Goal: Task Accomplishment & Management: Manage account settings

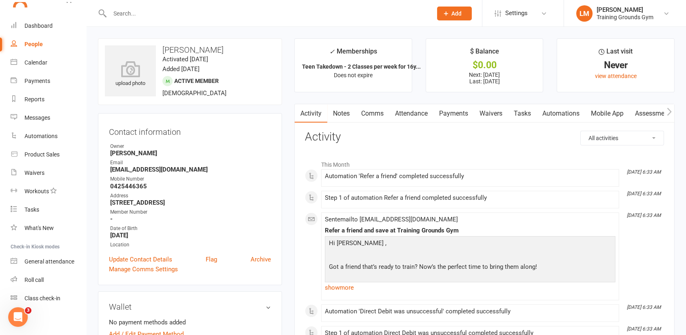
scroll to position [908, 0]
click at [38, 63] on div "Calendar" at bounding box center [35, 62] width 23 height 7
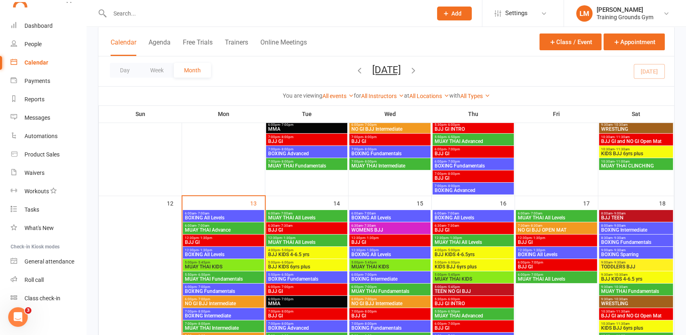
scroll to position [351, 0]
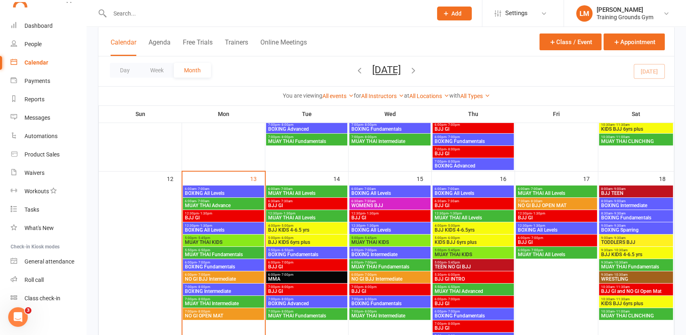
click at [210, 279] on span "NO GI BJJ Intermediate" at bounding box center [223, 278] width 78 height 5
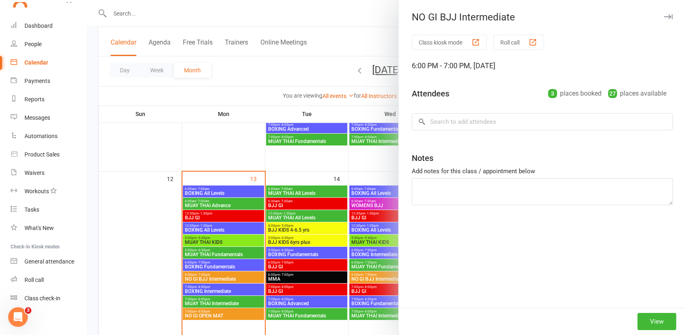
click at [188, 275] on div "NO GI BJJ Intermediate Class kiosk mode Roll call 6:00 PM - 7:00 PM, [DATE] Att…" at bounding box center [385, 167] width 599 height 335
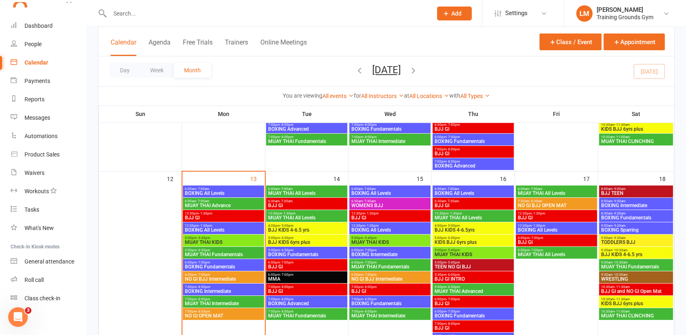
scroll to position [887, 0]
click at [147, 15] on input "text" at bounding box center [266, 13] width 319 height 11
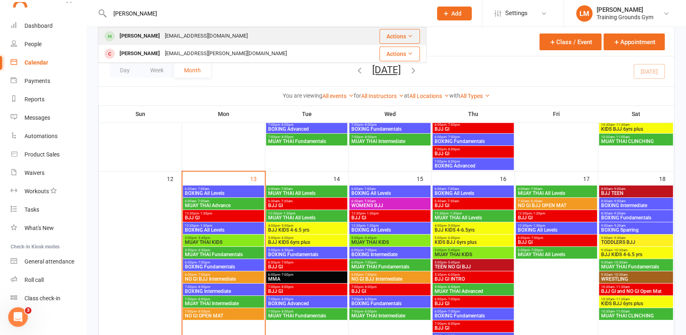
type input "[PERSON_NAME]"
click at [149, 33] on div "[PERSON_NAME]" at bounding box center [139, 36] width 45 height 12
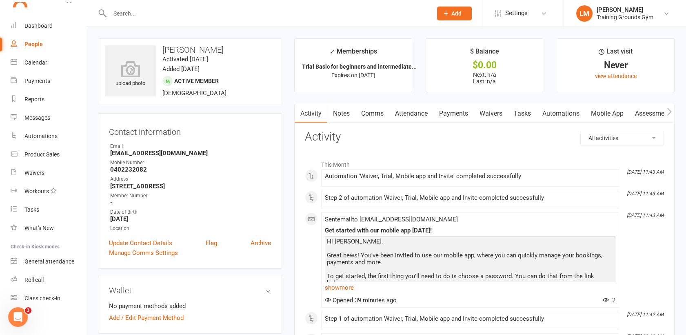
click at [406, 114] on link "Attendance" at bounding box center [411, 113] width 44 height 19
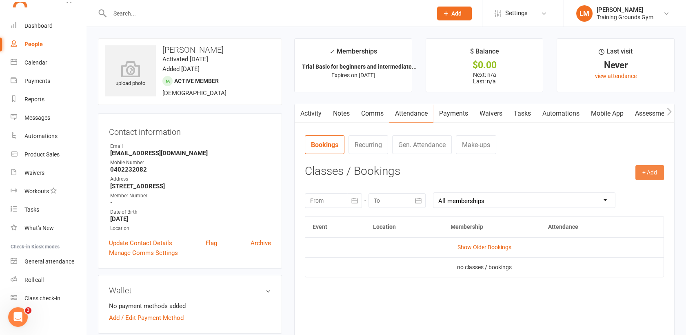
click at [654, 179] on button "+ Add" at bounding box center [649, 172] width 29 height 15
click at [640, 190] on link "Book Event" at bounding box center [623, 191] width 81 height 16
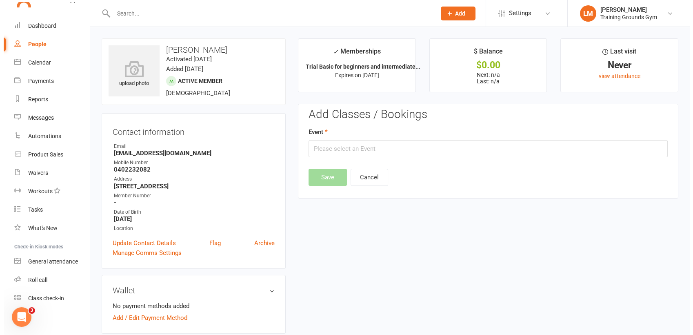
scroll to position [62, 0]
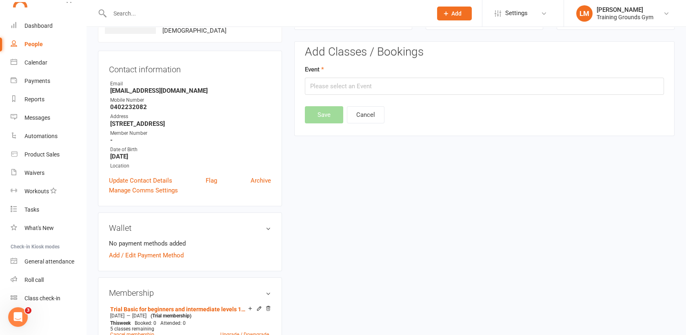
click at [430, 76] on div "Event" at bounding box center [484, 79] width 359 height 30
click at [429, 90] on input "text" at bounding box center [484, 86] width 359 height 17
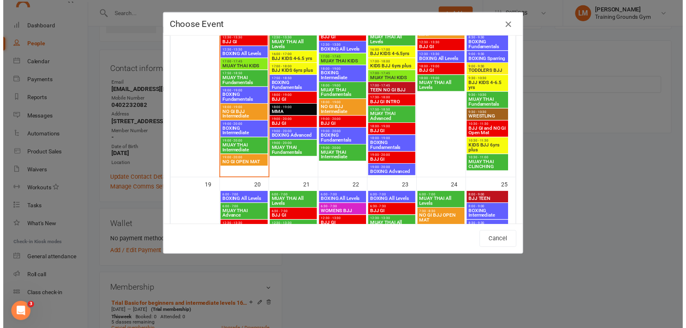
scroll to position [481, 0]
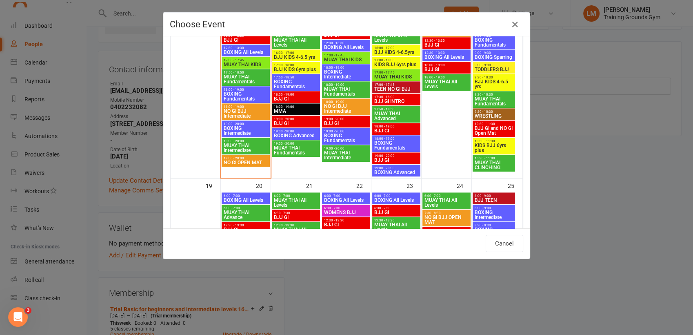
click at [228, 106] on span "18:00 - 19:00" at bounding box center [245, 107] width 45 height 4
type input "NO GI BJJ Intermediate - [DATE] 6:00:00 PM"
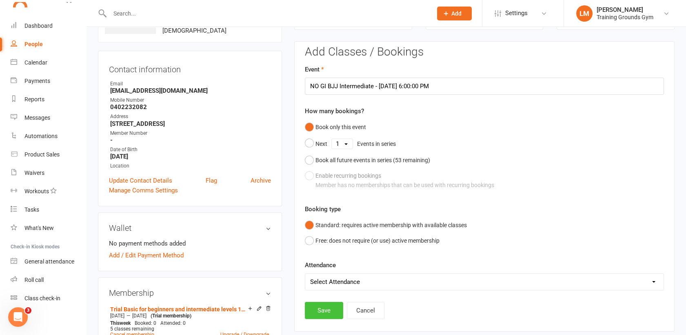
click at [320, 307] on button "Save" at bounding box center [324, 309] width 38 height 17
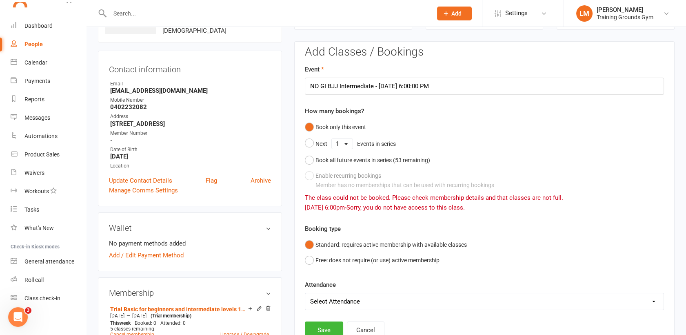
click at [320, 307] on select "Select Attendance Attended Absent" at bounding box center [484, 301] width 358 height 16
click at [576, 141] on div "Book only this event Next 1 2 3 4 5 6 7 8 9 10 11 12 13 14 15 16 17 18 19 20 21…" at bounding box center [484, 155] width 359 height 73
click at [308, 258] on button "Free: does not require (or use) active membership" at bounding box center [372, 260] width 135 height 16
click at [318, 328] on button "Save" at bounding box center [324, 329] width 38 height 17
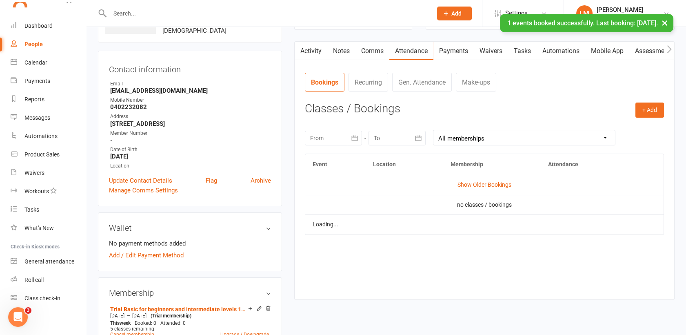
scroll to position [887, 0]
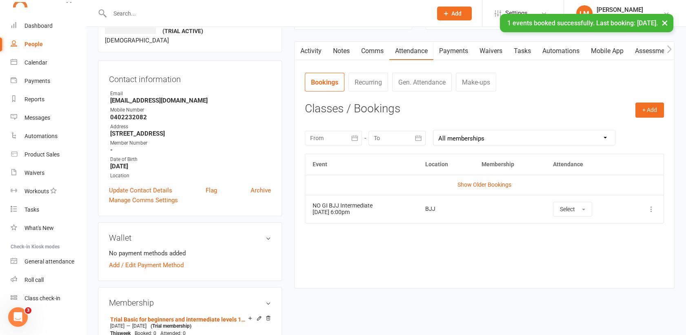
click at [167, 9] on input "text" at bounding box center [266, 13] width 319 height 11
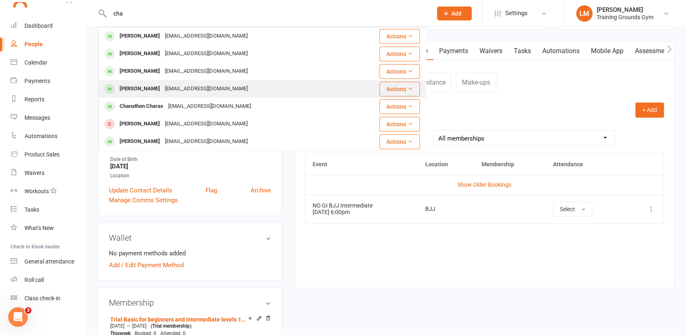
type input "cha"
click at [161, 87] on div "[PERSON_NAME]" at bounding box center [139, 89] width 45 height 12
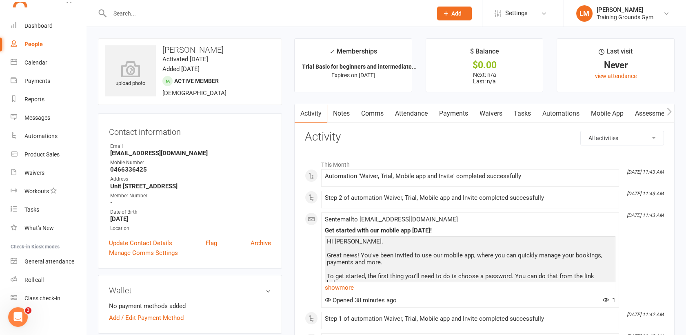
click at [407, 111] on link "Attendance" at bounding box center [411, 113] width 44 height 19
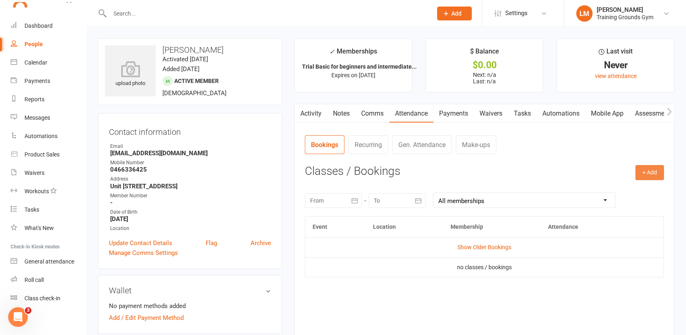
click at [654, 171] on button "+ Add" at bounding box center [649, 172] width 29 height 15
click at [604, 195] on link "Book Event" at bounding box center [623, 191] width 81 height 16
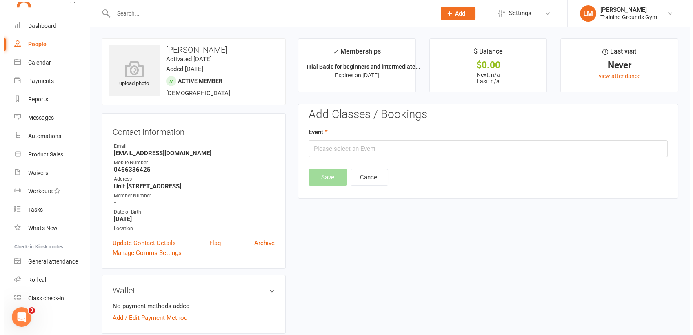
scroll to position [62, 0]
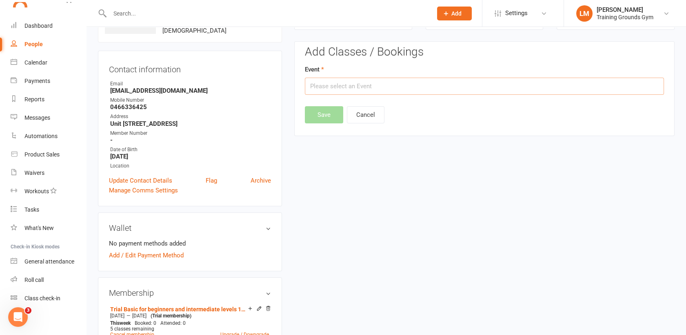
click at [381, 86] on input "text" at bounding box center [484, 86] width 359 height 17
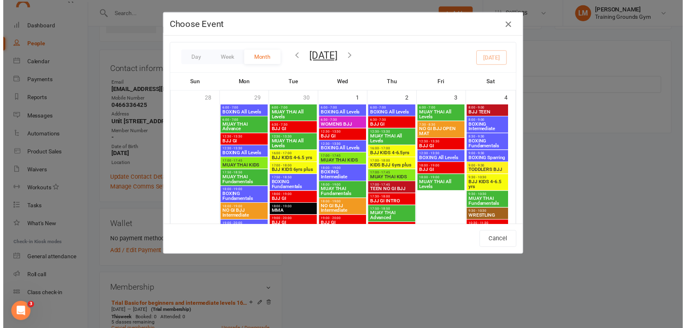
scroll to position [526, 0]
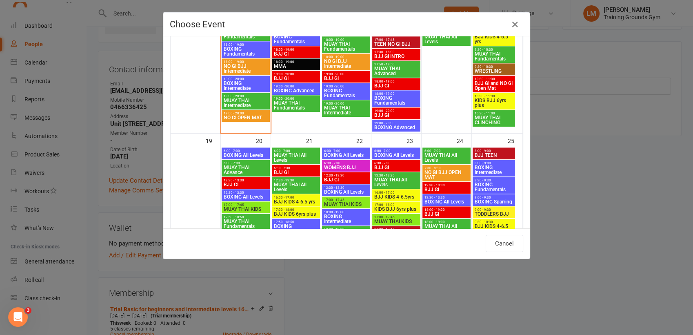
click at [229, 64] on span "NO GI BJJ Intermediate" at bounding box center [245, 69] width 45 height 10
type input "NO GI BJJ Intermediate - [DATE] 6:00:00 PM"
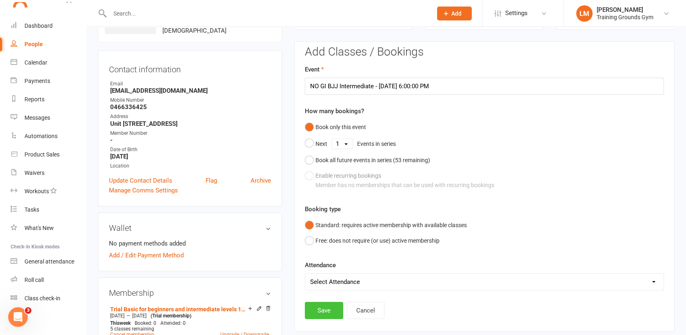
click at [326, 308] on button "Save" at bounding box center [324, 309] width 38 height 17
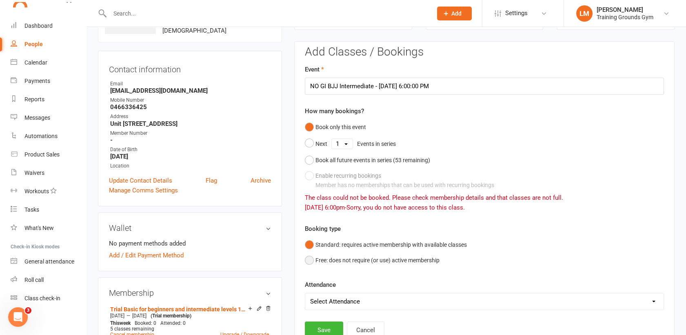
click at [309, 256] on button "Free: does not require (or use) active membership" at bounding box center [372, 260] width 135 height 16
click at [319, 325] on button "Save" at bounding box center [324, 329] width 38 height 17
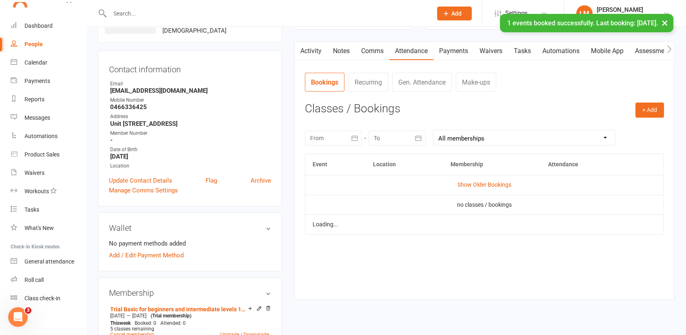
scroll to position [887, 0]
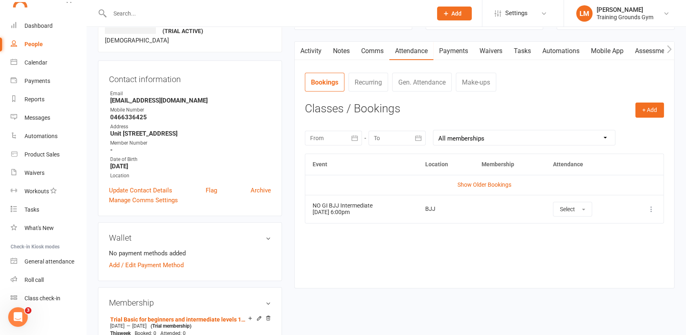
click at [125, 9] on input "text" at bounding box center [266, 13] width 319 height 11
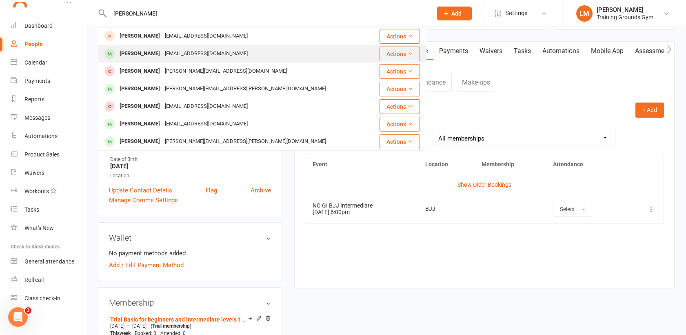
type input "[PERSON_NAME]"
click at [135, 51] on div "[PERSON_NAME]" at bounding box center [139, 54] width 45 height 12
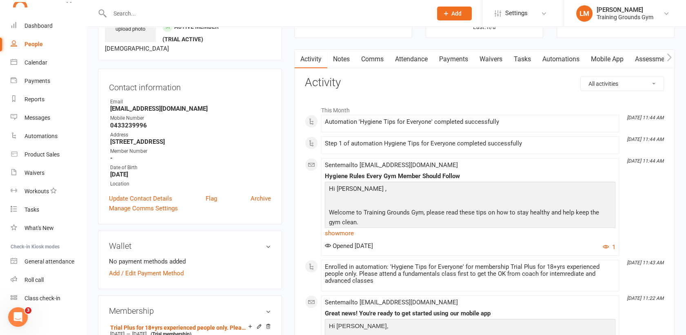
scroll to position [36, 0]
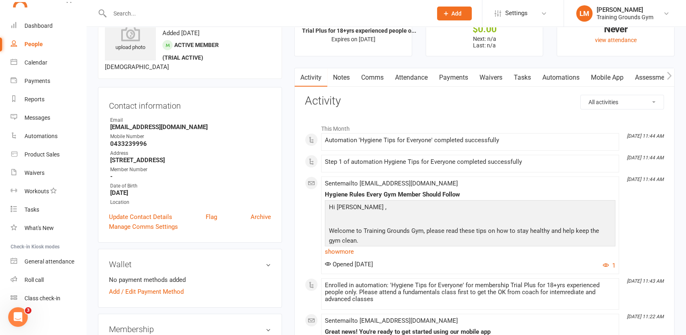
click at [408, 74] on link "Attendance" at bounding box center [411, 77] width 44 height 19
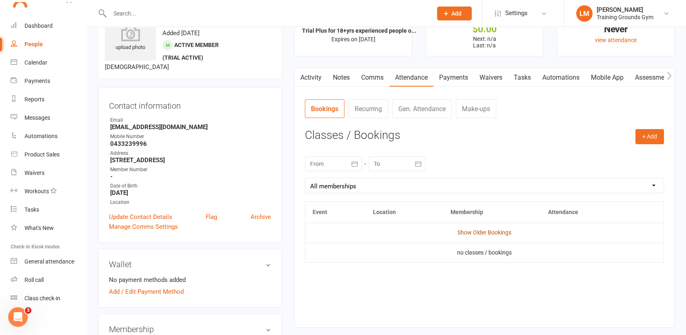
click at [474, 233] on link "Show Older Bookings" at bounding box center [484, 232] width 54 height 7
click at [605, 74] on link "Mobile App" at bounding box center [607, 77] width 44 height 19
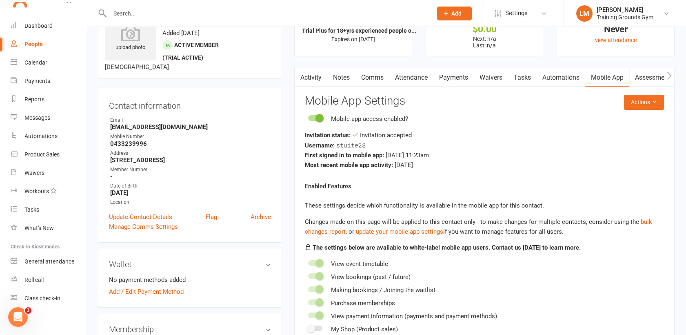
click at [128, 17] on input "text" at bounding box center [266, 13] width 319 height 11
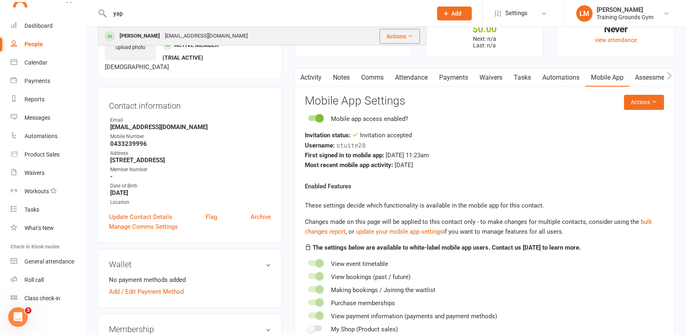
type input "yap"
click at [131, 31] on div "[PERSON_NAME]" at bounding box center [139, 36] width 45 height 12
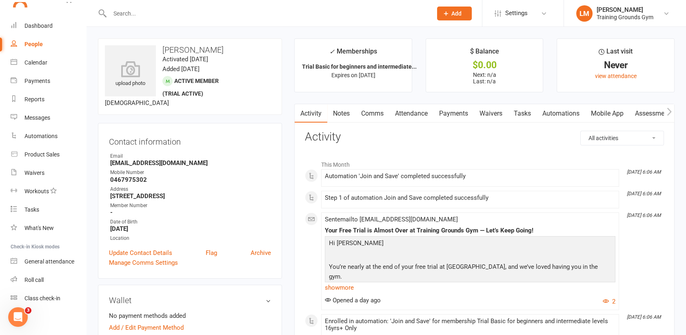
click at [129, 10] on input "text" at bounding box center [266, 13] width 319 height 11
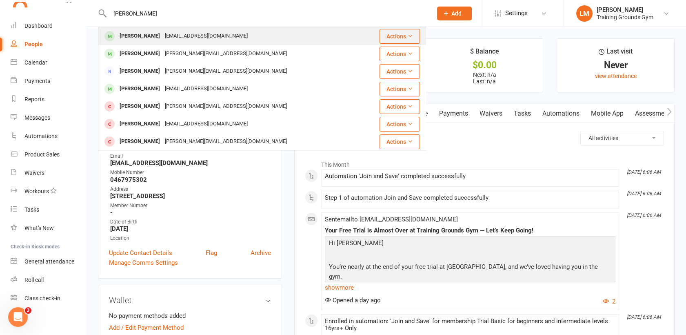
type input "[PERSON_NAME]"
click at [140, 30] on div "[PERSON_NAME]" at bounding box center [139, 36] width 45 height 12
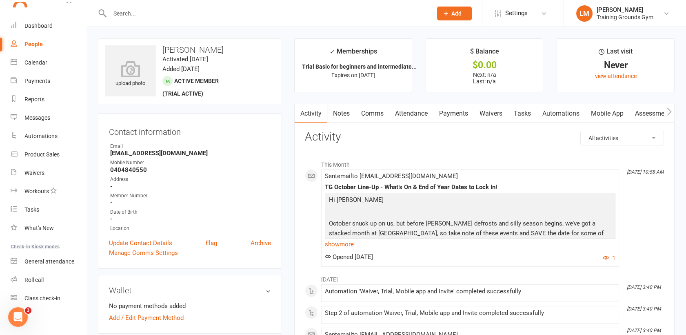
click at [122, 13] on input "text" at bounding box center [266, 13] width 319 height 11
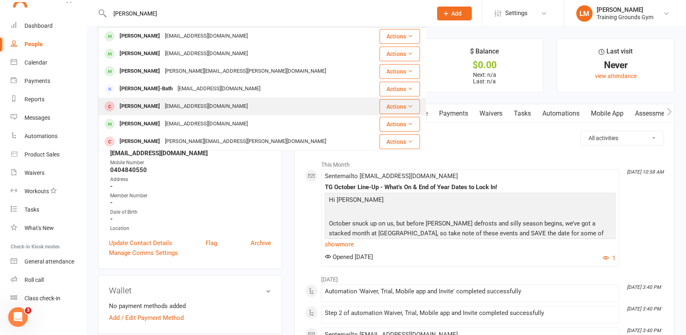
type input "[PERSON_NAME]"
click at [144, 106] on div "[PERSON_NAME]" at bounding box center [139, 106] width 45 height 12
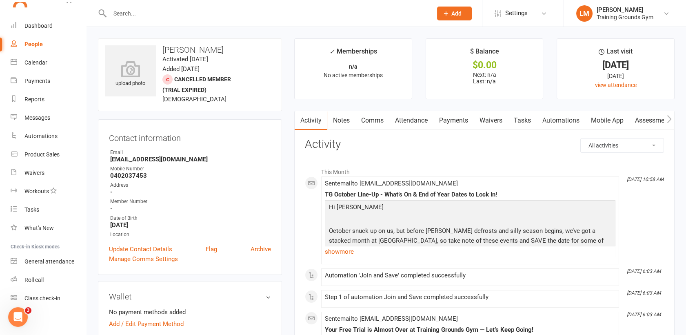
click at [137, 12] on input "text" at bounding box center [266, 13] width 319 height 11
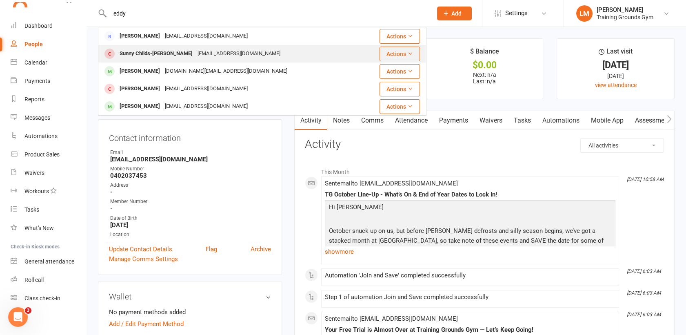
type input "eddy"
click at [141, 51] on div "Sunny Childs-[PERSON_NAME]" at bounding box center [156, 54] width 78 height 12
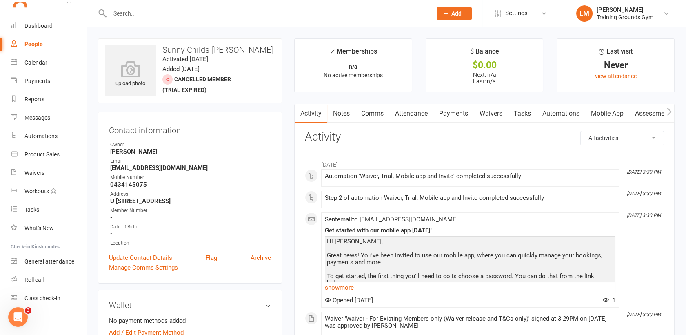
click at [122, 9] on input "text" at bounding box center [266, 13] width 319 height 11
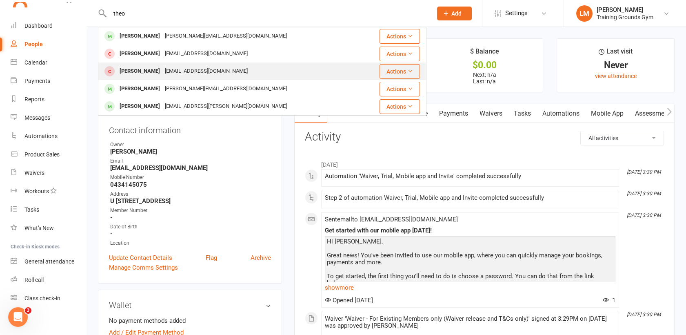
type input "theo"
click at [127, 69] on div "[PERSON_NAME]" at bounding box center [139, 71] width 45 height 12
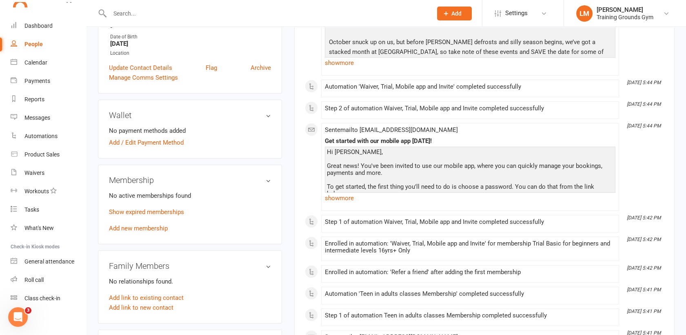
scroll to position [199, 0]
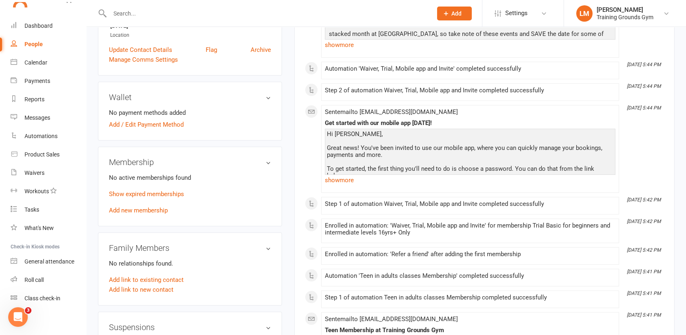
click at [125, 197] on div "No active memberships found Show expired memberships Add new membership" at bounding box center [190, 194] width 162 height 42
click at [122, 190] on link "Show expired memberships" at bounding box center [146, 193] width 75 height 7
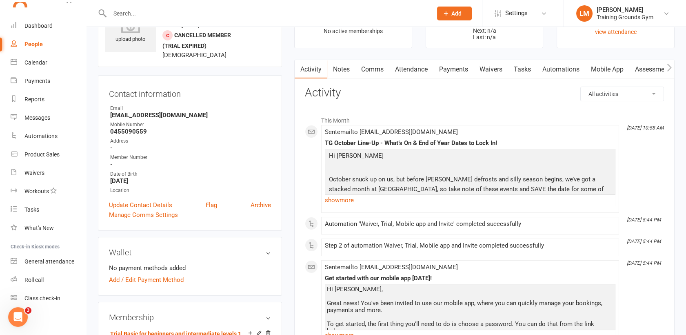
scroll to position [0, 0]
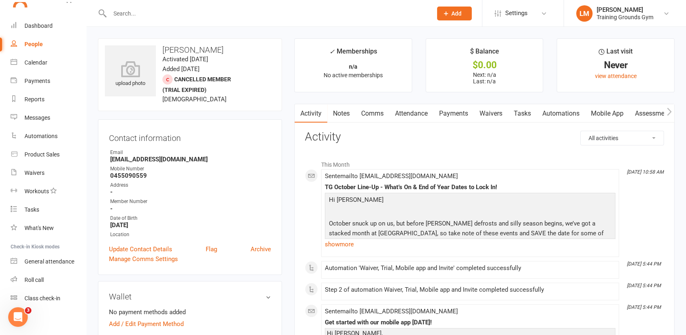
click at [362, 112] on link "Comms" at bounding box center [372, 113] width 34 height 19
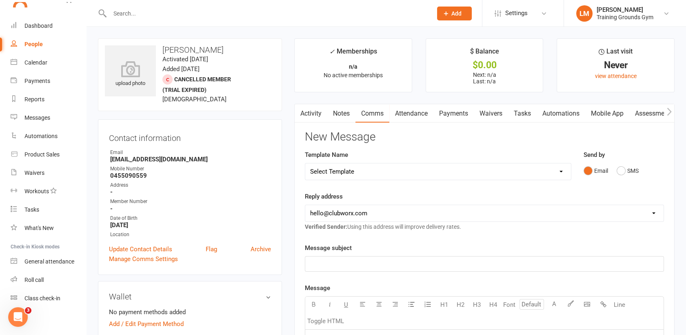
click at [339, 168] on select "Select Template [SMS] [Default template - review before using] Appointment remi…" at bounding box center [438, 171] width 266 height 16
select select "9"
click at [305, 163] on select "Select Template [SMS] [Default template - review before using] Appointment remi…" at bounding box center [438, 171] width 266 height 16
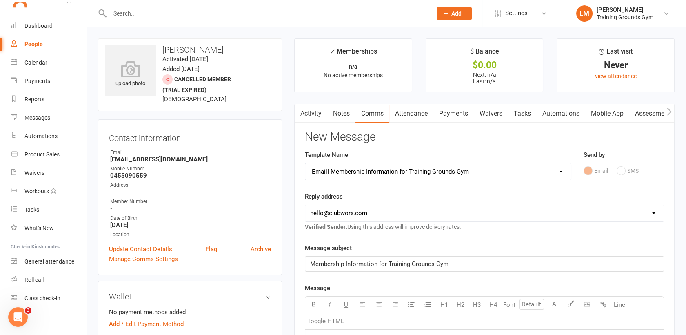
click at [330, 210] on select "[EMAIL_ADDRESS][DOMAIN_NAME] [PERSON_NAME][EMAIL_ADDRESS][DOMAIN_NAME] [EMAIL_A…" at bounding box center [484, 213] width 358 height 16
select select "1"
click at [305, 205] on select "[EMAIL_ADDRESS][DOMAIN_NAME] [PERSON_NAME][EMAIL_ADDRESS][DOMAIN_NAME] [EMAIL_A…" at bounding box center [484, 213] width 358 height 16
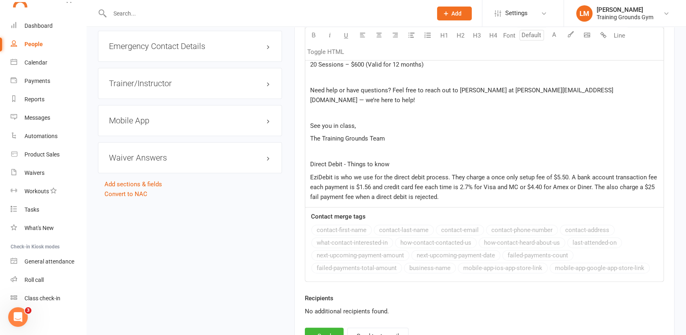
scroll to position [750, 0]
click at [328, 326] on button "Send" at bounding box center [324, 334] width 39 height 17
select select
select select "0"
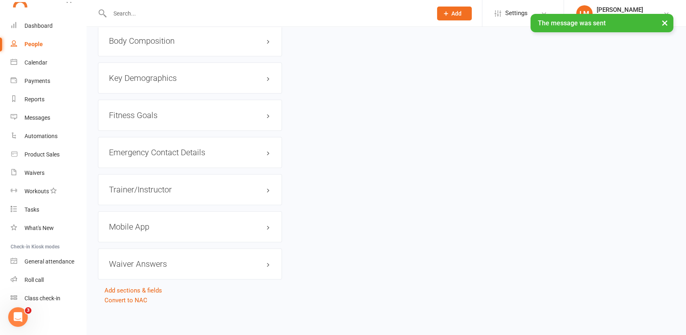
scroll to position [887, 0]
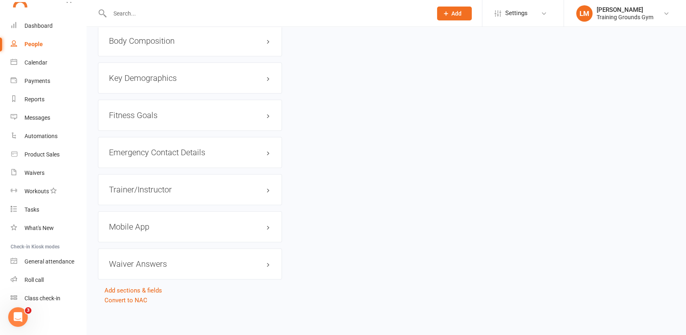
click at [127, 13] on input "text" at bounding box center [266, 13] width 319 height 11
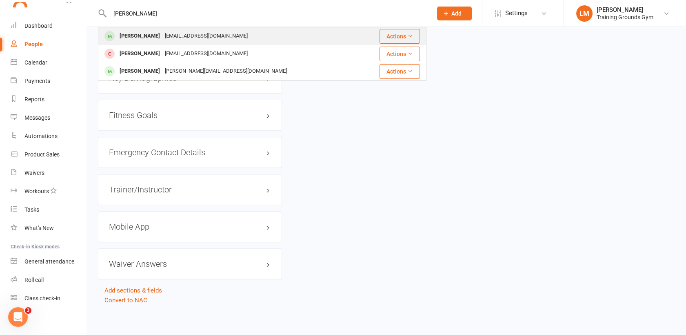
type input "[PERSON_NAME]"
click at [128, 33] on div "[PERSON_NAME]" at bounding box center [139, 36] width 45 height 12
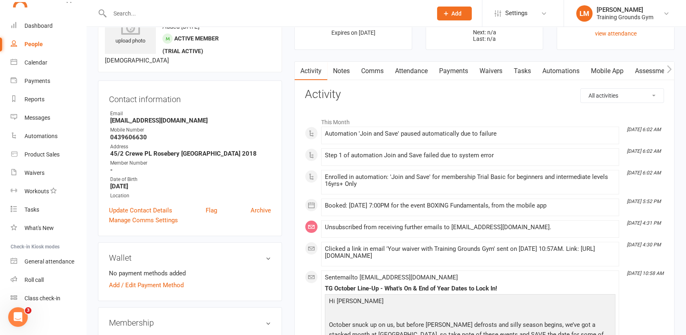
scroll to position [36, 0]
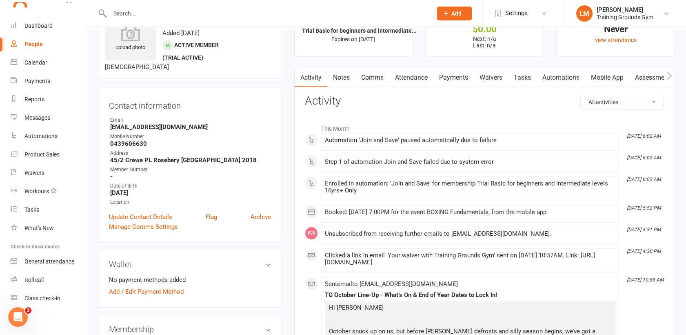
click at [122, 17] on input "text" at bounding box center [266, 13] width 319 height 11
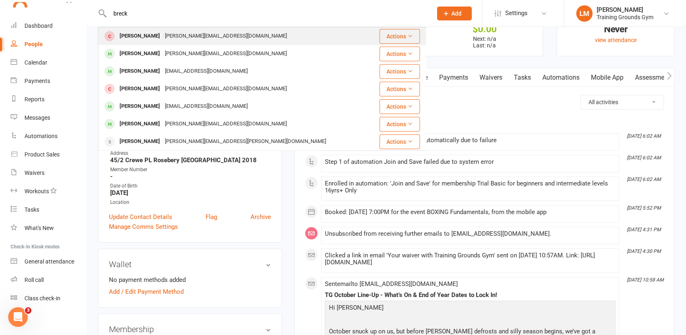
type input "breck"
click at [135, 35] on div "[PERSON_NAME]" at bounding box center [139, 36] width 45 height 12
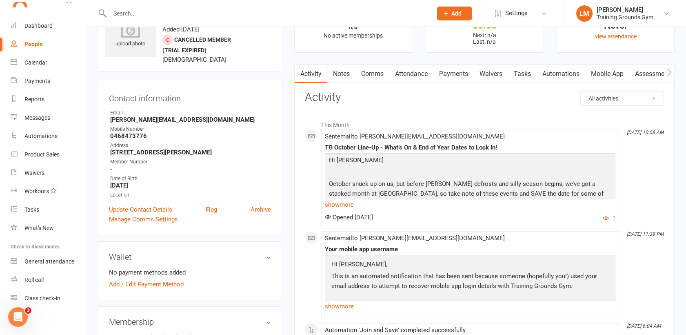
scroll to position [54, 0]
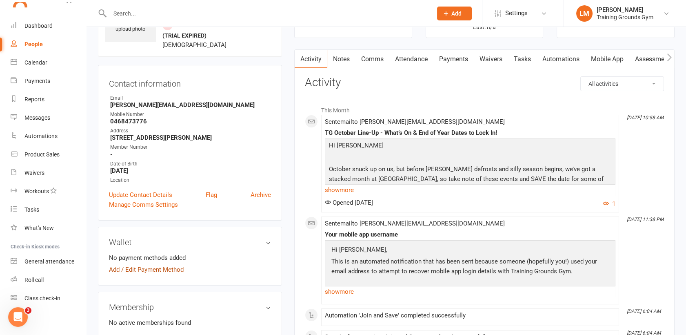
click at [143, 269] on link "Add / Edit Payment Method" at bounding box center [146, 269] width 75 height 10
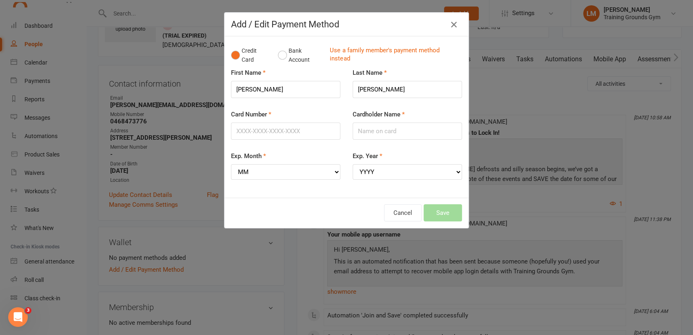
click at [449, 24] on icon "button" at bounding box center [454, 25] width 10 height 10
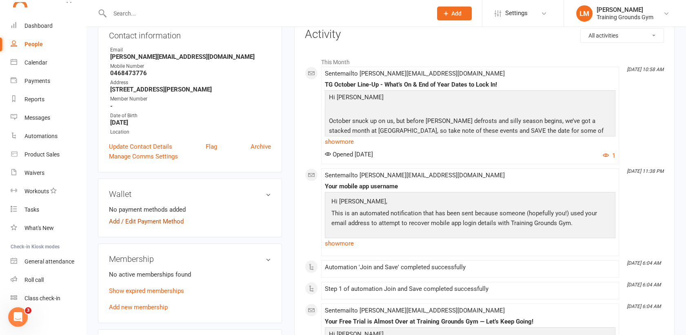
scroll to position [109, 0]
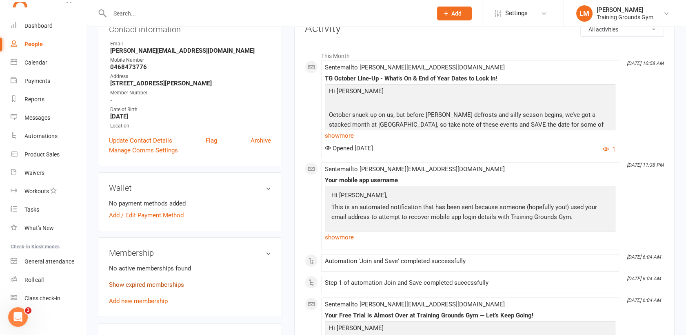
click at [149, 283] on link "Show expired memberships" at bounding box center [146, 284] width 75 height 7
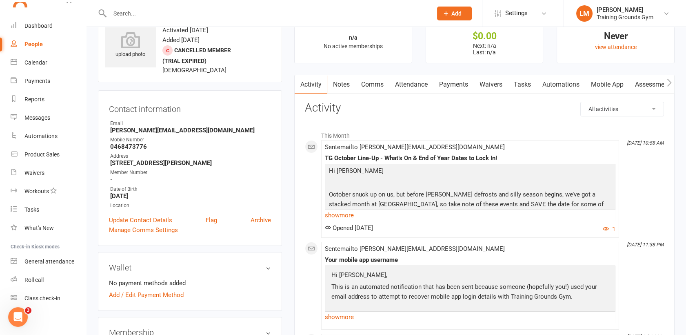
scroll to position [0, 0]
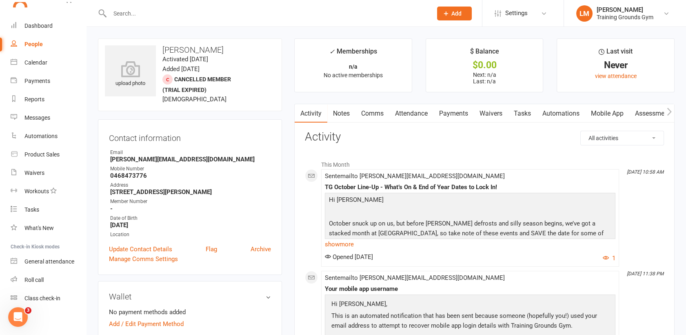
click at [118, 18] on input "text" at bounding box center [266, 13] width 319 height 11
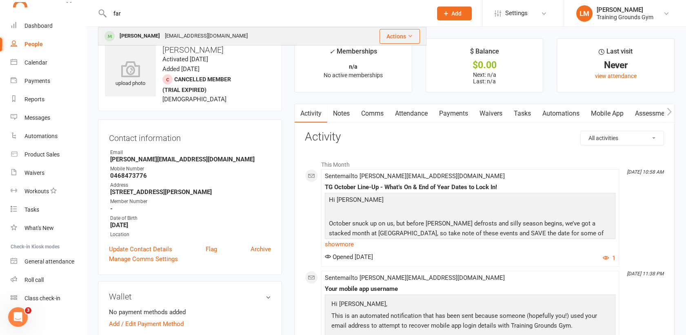
type input "far"
click at [134, 38] on div "[PERSON_NAME]" at bounding box center [139, 36] width 45 height 12
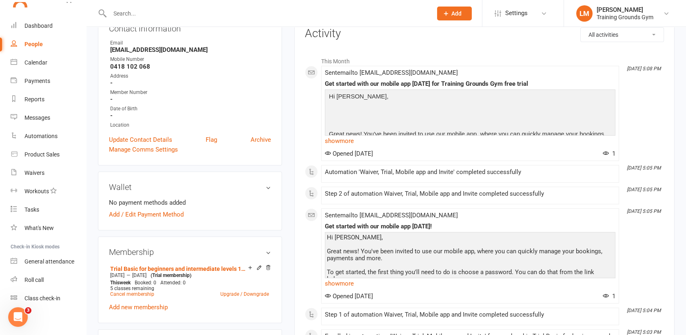
scroll to position [109, 0]
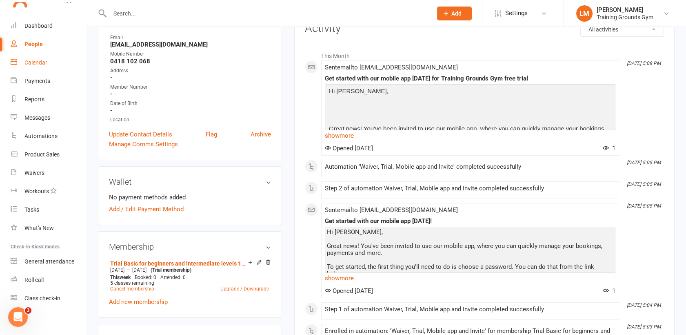
click at [32, 65] on div "Calendar" at bounding box center [35, 62] width 23 height 7
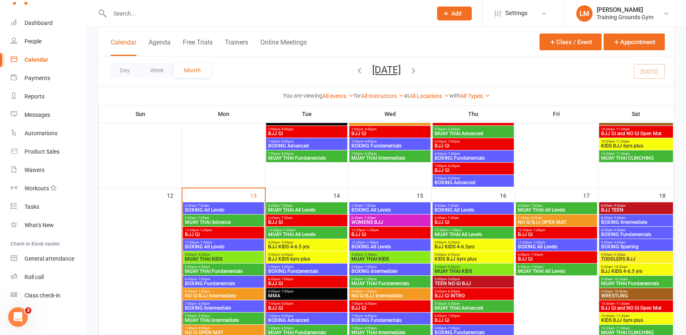
scroll to position [344, 0]
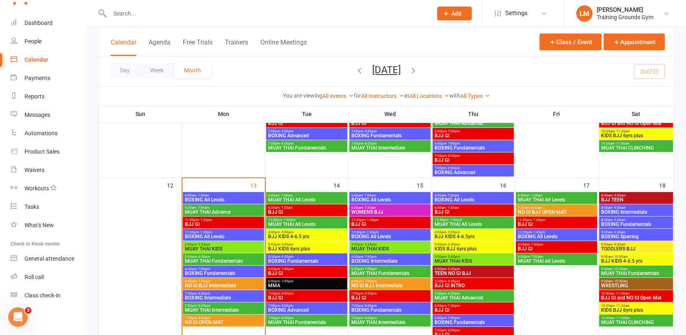
click at [199, 224] on span "BJJ GI" at bounding box center [223, 224] width 78 height 5
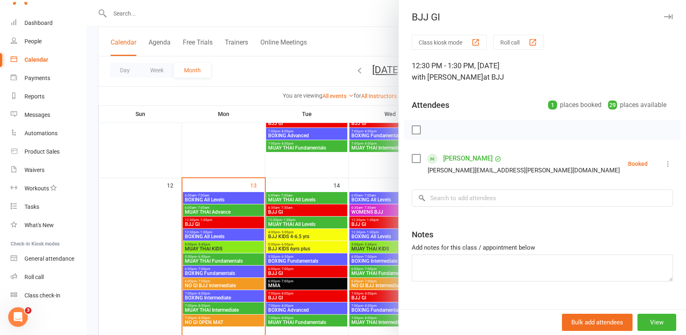
click at [122, 15] on div at bounding box center [385, 167] width 599 height 335
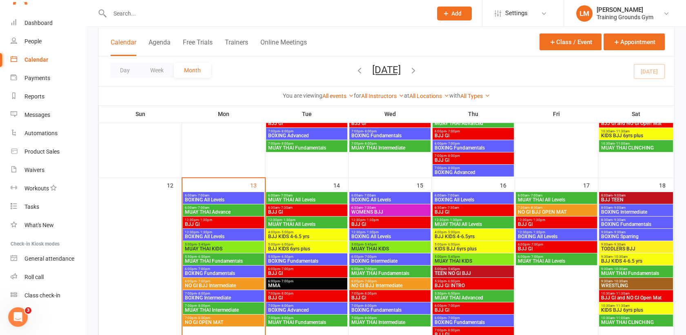
click at [122, 15] on input "text" at bounding box center [266, 13] width 319 height 11
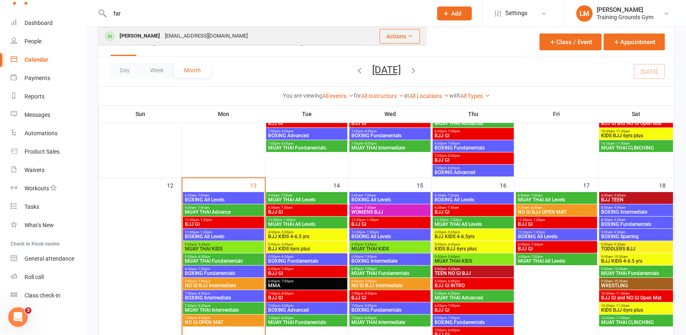
type input "far"
click at [131, 38] on div "[PERSON_NAME]" at bounding box center [139, 36] width 45 height 12
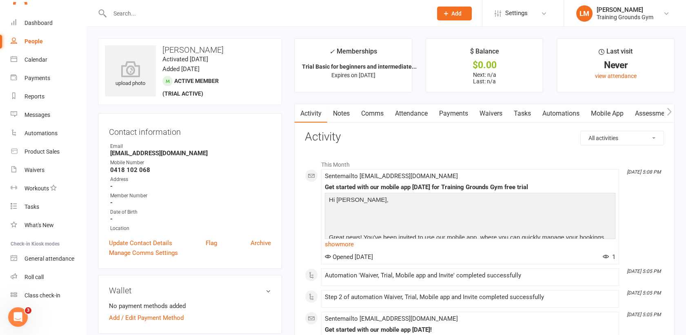
click at [549, 115] on link "Automations" at bounding box center [560, 113] width 49 height 19
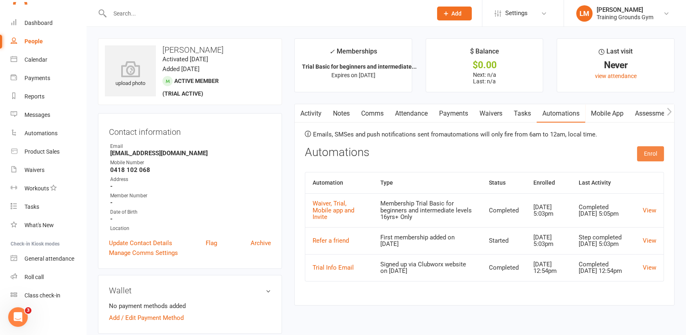
click at [656, 151] on button "Enrol" at bounding box center [650, 153] width 27 height 15
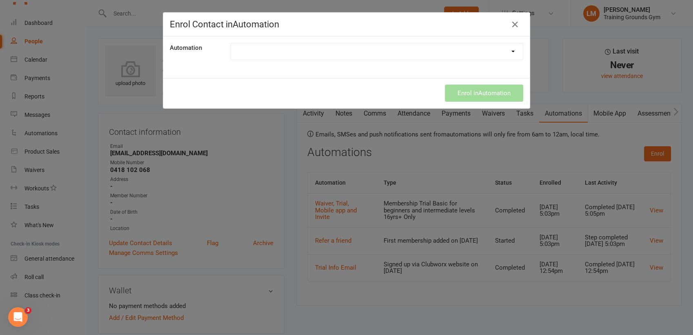
click at [350, 52] on select "Credit card expiring soon Direct Debit was unsuccessful Hygiene Tips for Everyo…" at bounding box center [377, 51] width 292 height 16
select select "9160"
click at [231, 43] on select "Credit card expiring soon Direct Debit was unsuccessful Hygiene Tips for Everyo…" at bounding box center [377, 51] width 292 height 16
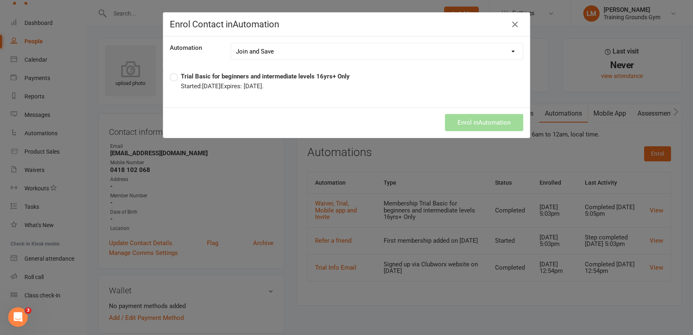
click at [170, 73] on label "Trial Basic for beginners and intermediate levels 16yrs+ Only Started: [DATE] E…" at bounding box center [260, 81] width 180 height 20
click at [473, 121] on button "Enrol in Automation" at bounding box center [484, 122] width 78 height 17
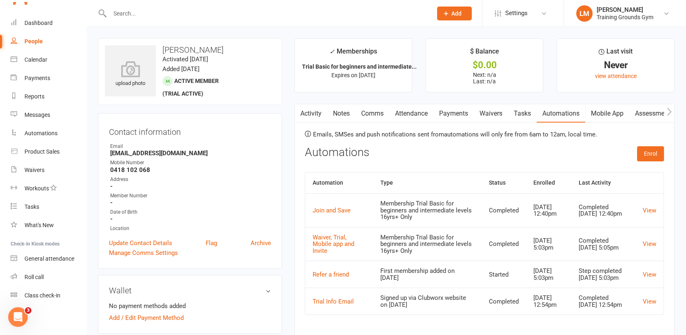
click at [313, 116] on link "Activity" at bounding box center [311, 113] width 33 height 19
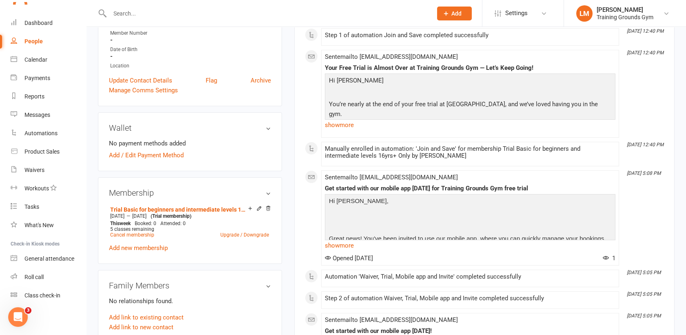
scroll to position [163, 0]
click at [40, 22] on div "Dashboard" at bounding box center [38, 23] width 28 height 7
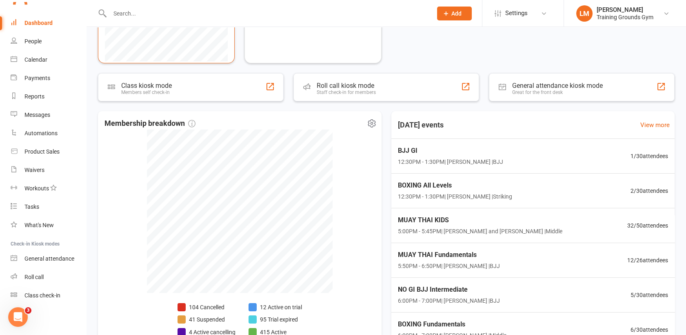
scroll to position [235, 0]
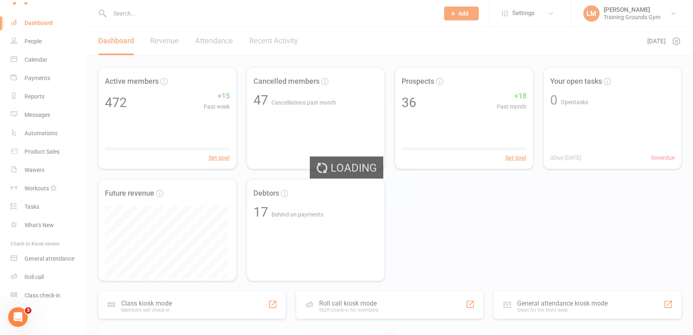
select select "trial_expired"
select select "100"
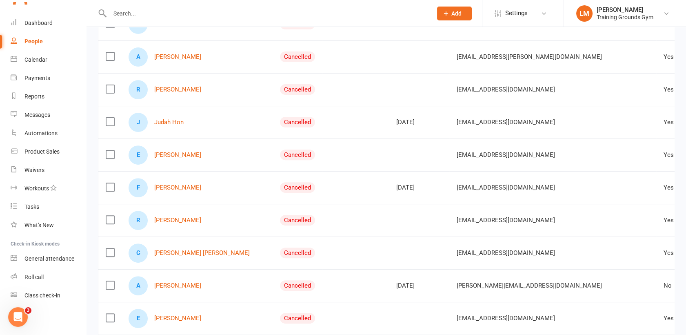
scroll to position [671, 0]
